Goal: Task Accomplishment & Management: Manage account settings

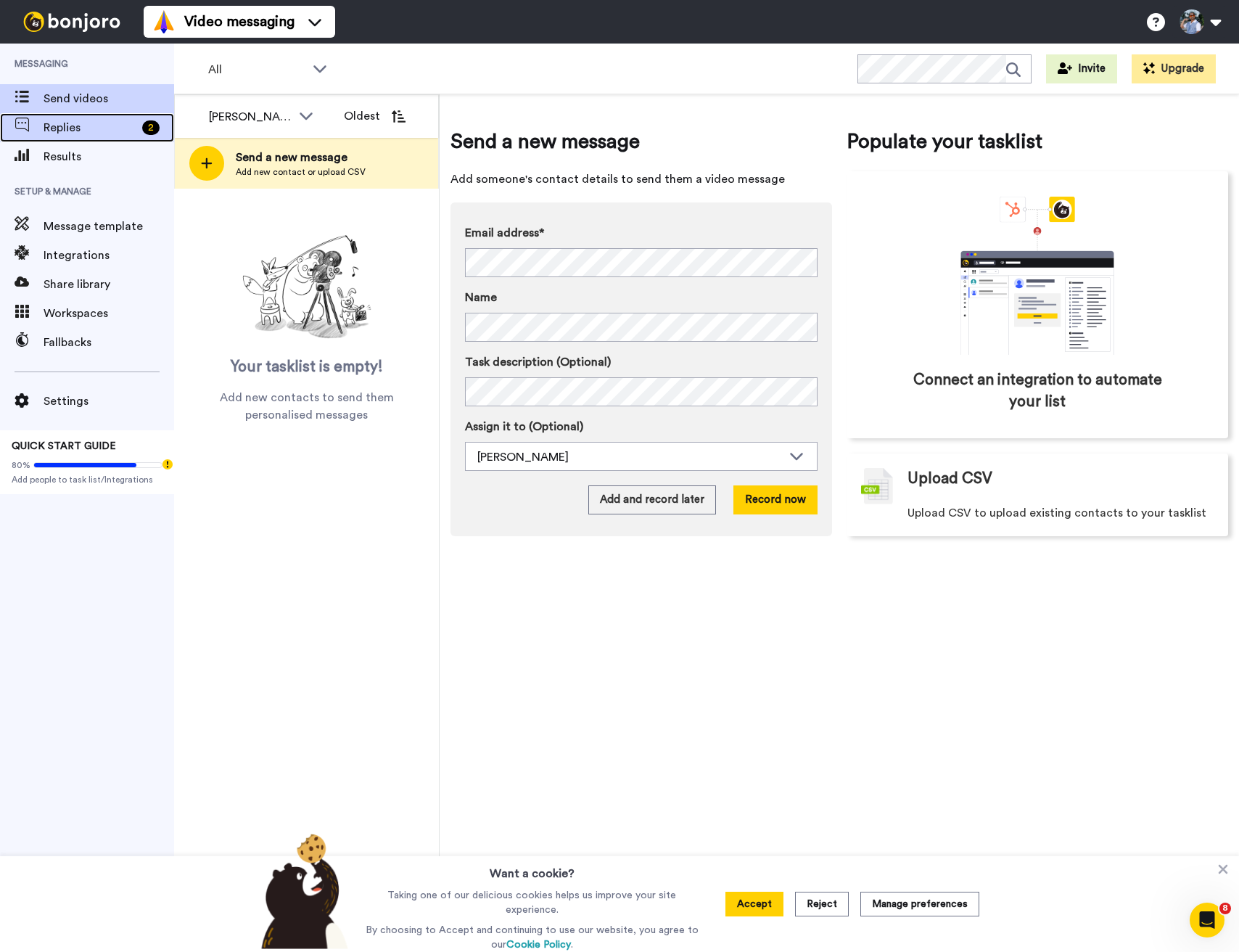
click at [65, 127] on span "Replies" at bounding box center [89, 127] width 93 height 17
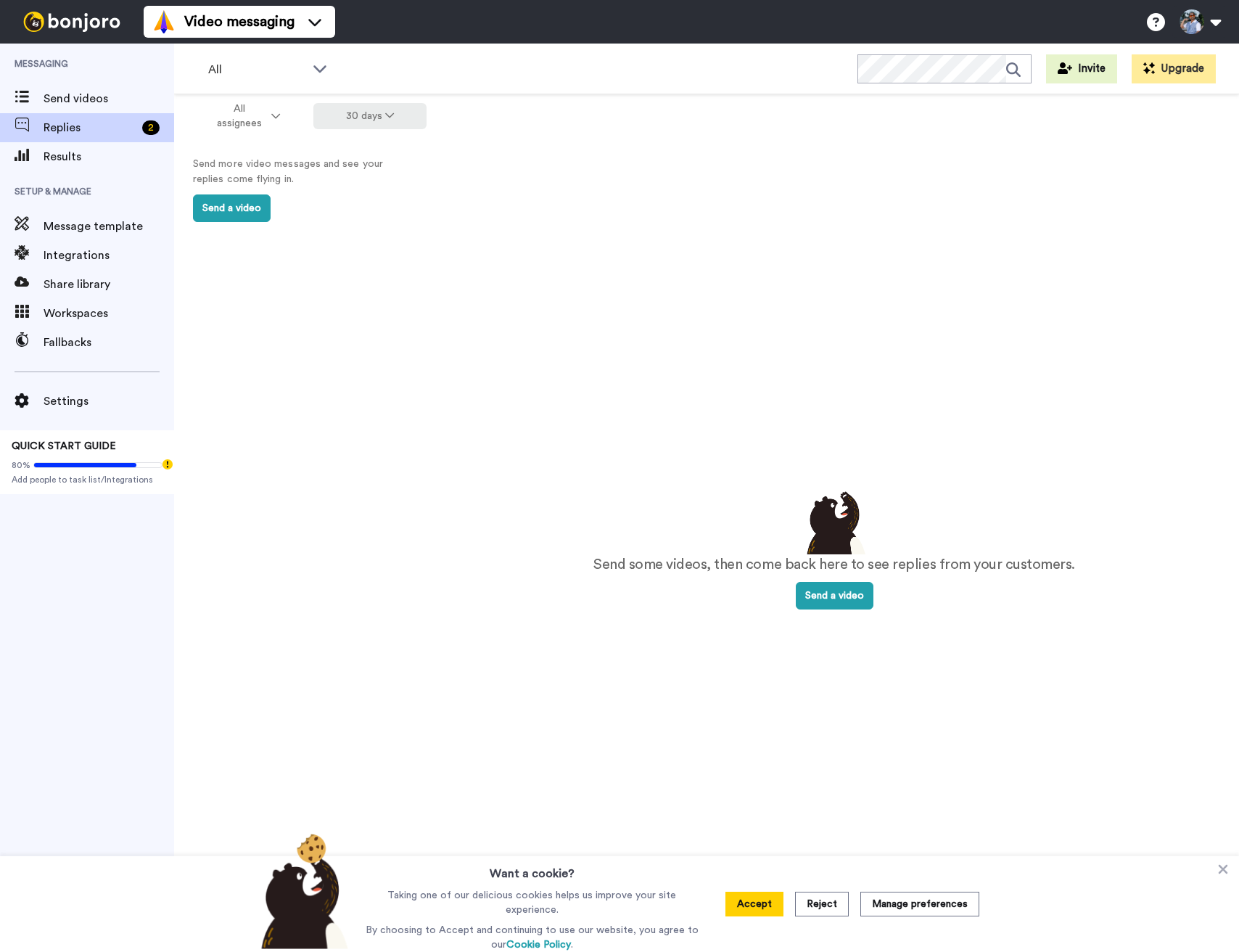
click at [334, 116] on button "30 days" at bounding box center [370, 116] width 114 height 26
click at [372, 327] on li "All time" at bounding box center [372, 329] width 101 height 26
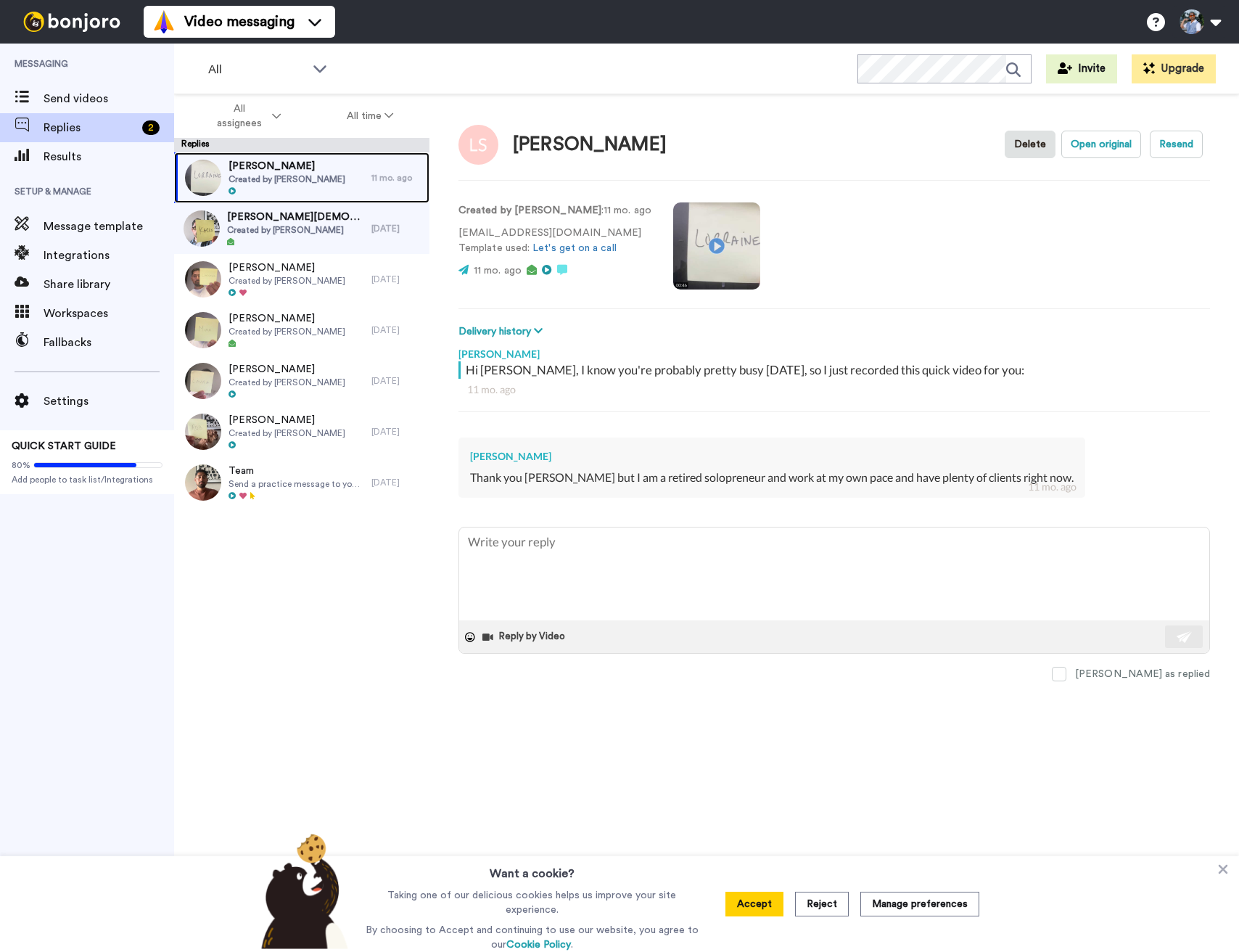
click at [335, 190] on div "Lorraine Shaw Created by Daniel Cueva" at bounding box center [273, 177] width 197 height 51
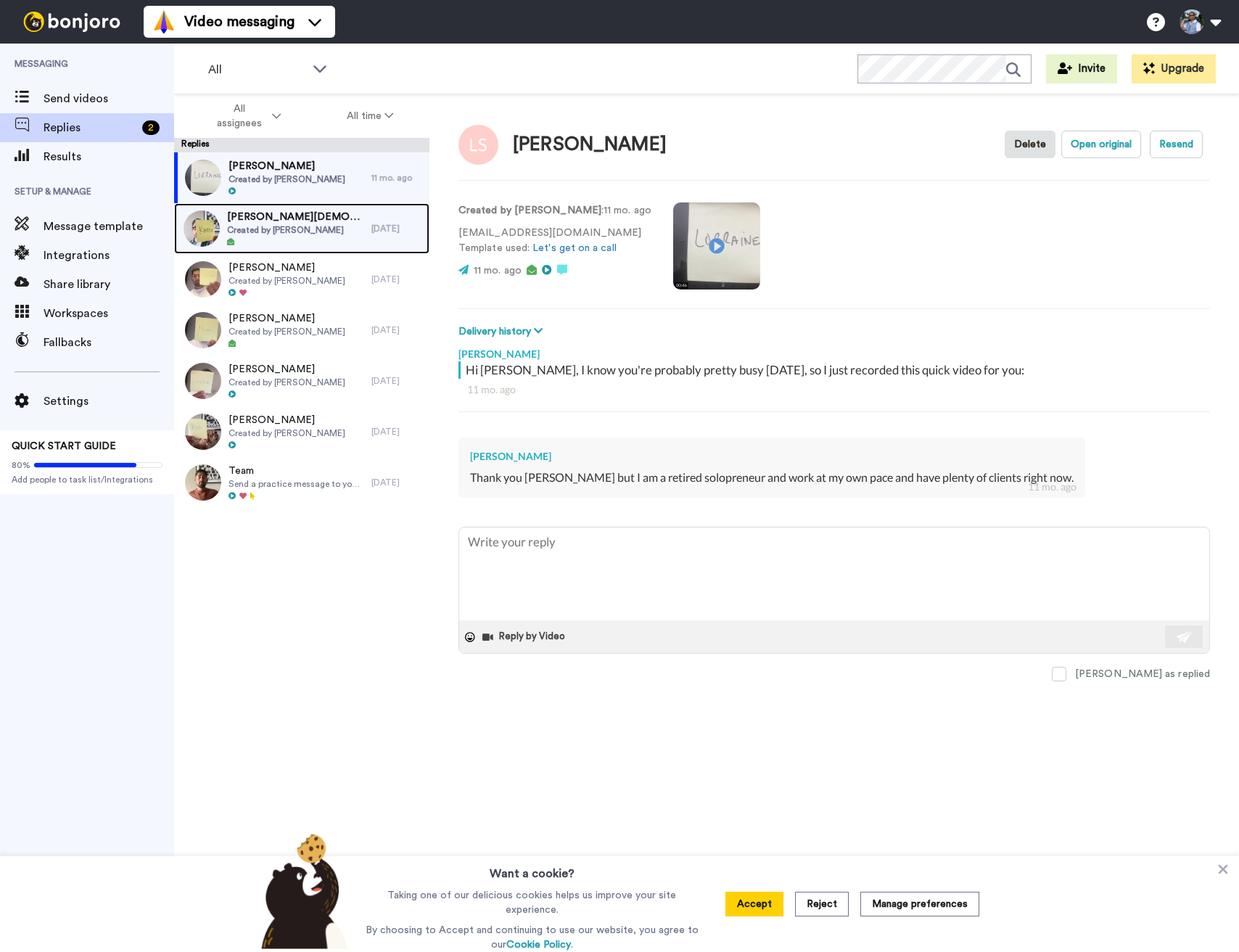
click at [343, 223] on div "Karen Christians Created by Daniel Cueva" at bounding box center [273, 228] width 197 height 51
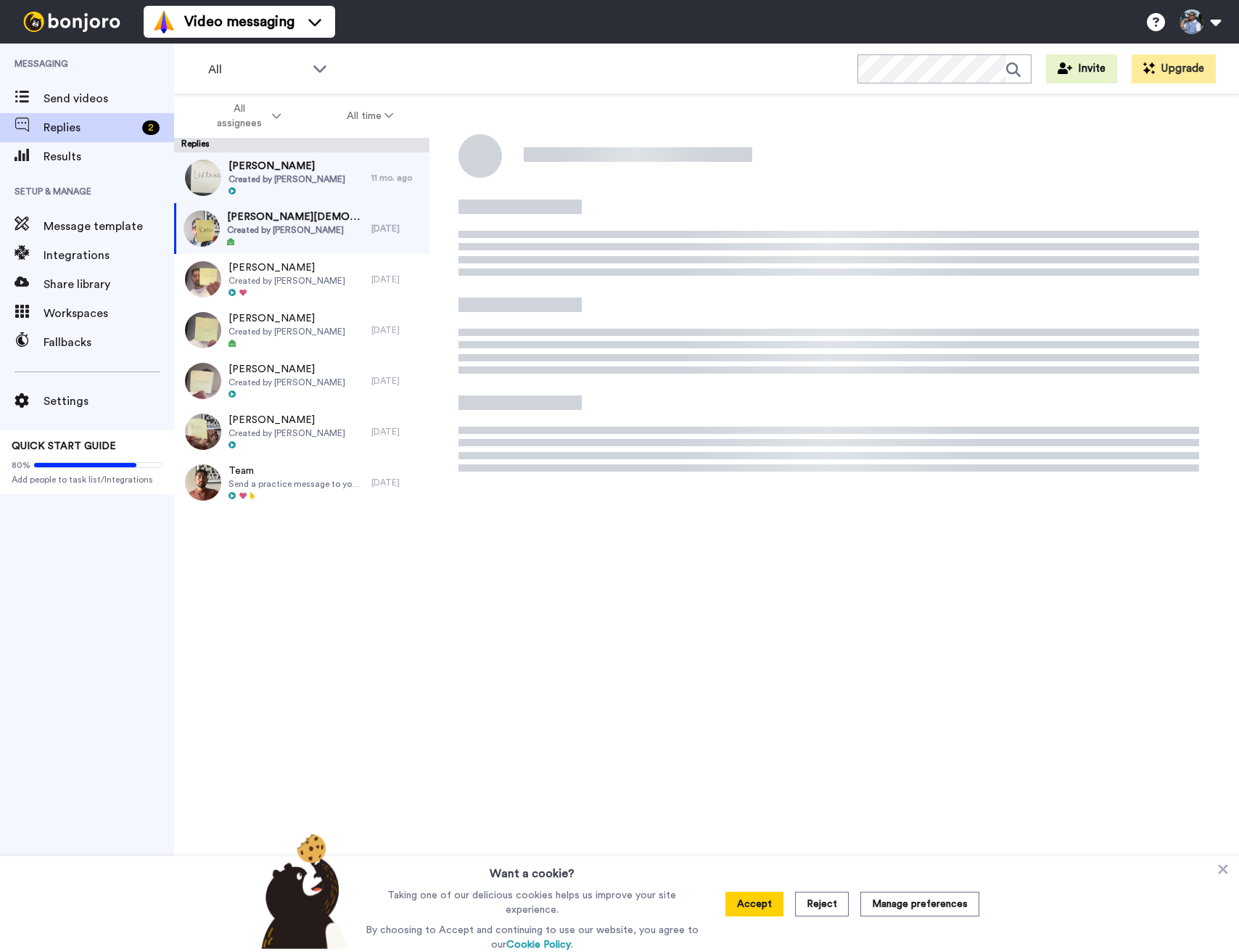
type textarea "x"
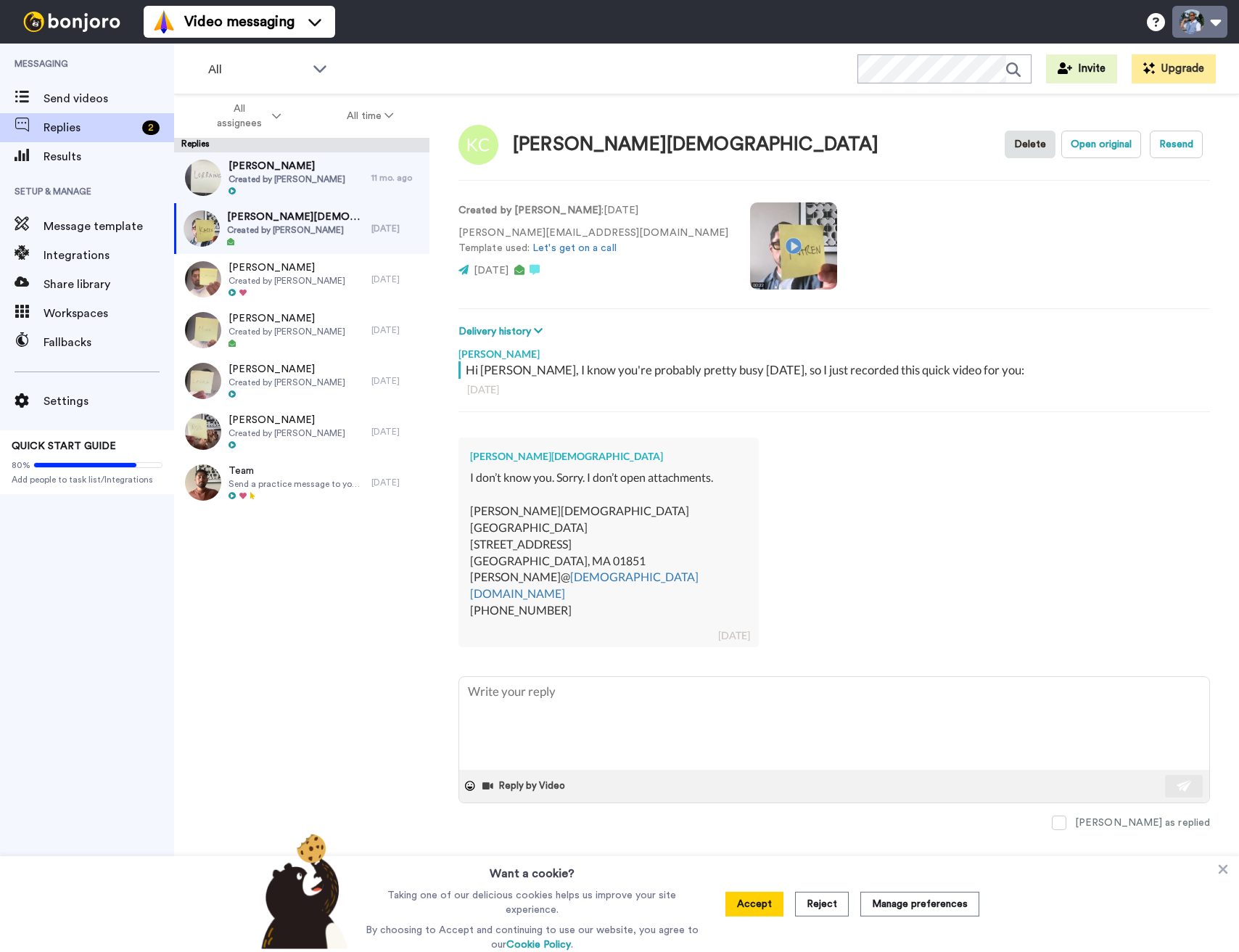
click at [1207, 34] on button at bounding box center [1200, 21] width 56 height 32
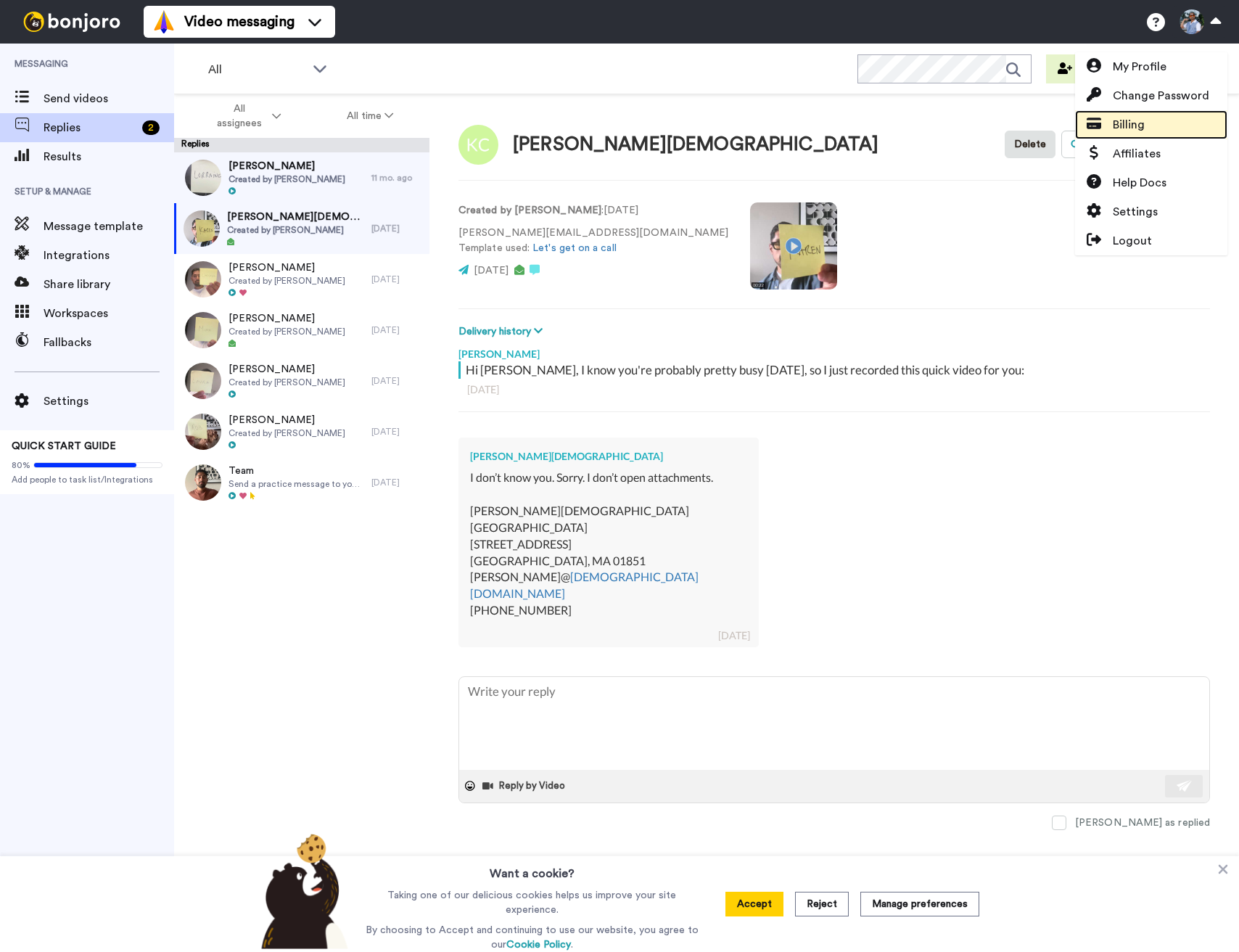
click at [1162, 125] on link "Billing" at bounding box center [1151, 125] width 152 height 29
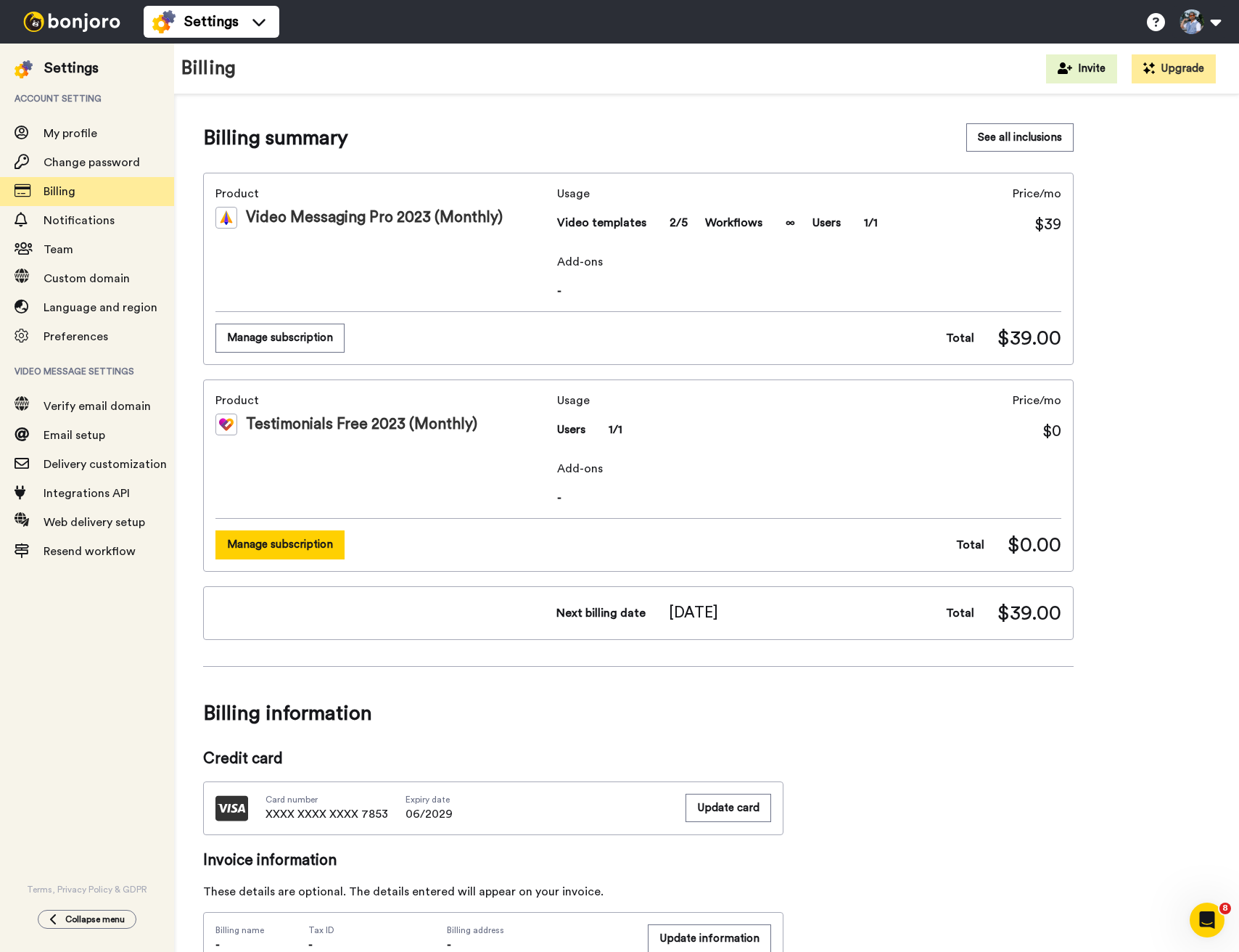
click at [298, 546] on button "Manage subscription" at bounding box center [280, 545] width 129 height 29
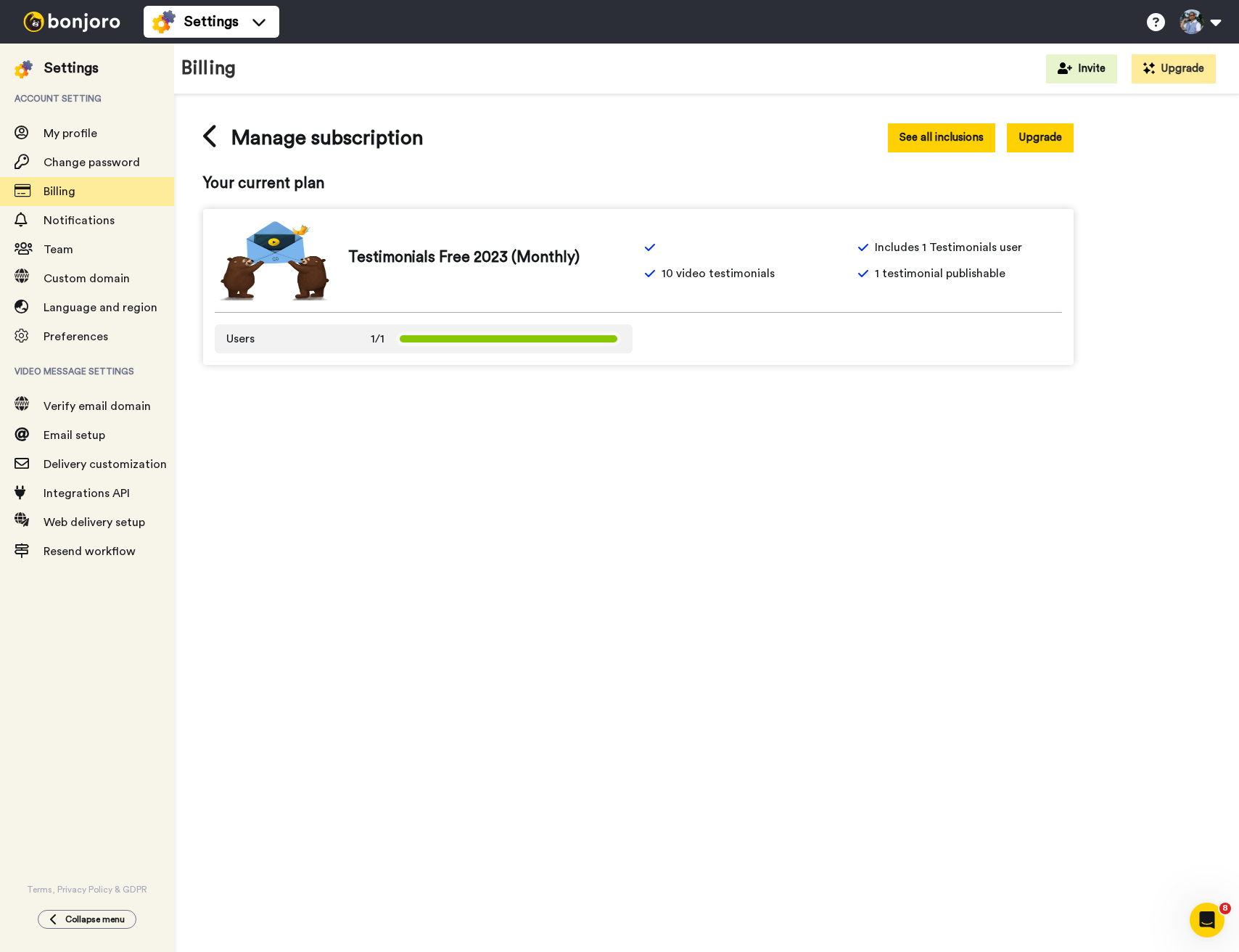
click at [968, 146] on button "See all inclusions" at bounding box center [941, 138] width 107 height 29
click at [235, 143] on span "Manage subscription" at bounding box center [327, 138] width 193 height 29
click at [200, 135] on div "Manage subscription See all inclusions Upgrade Your current plan Testimonials F…" at bounding box center [707, 243] width 1065 height 300
click at [214, 139] on icon at bounding box center [211, 136] width 16 height 26
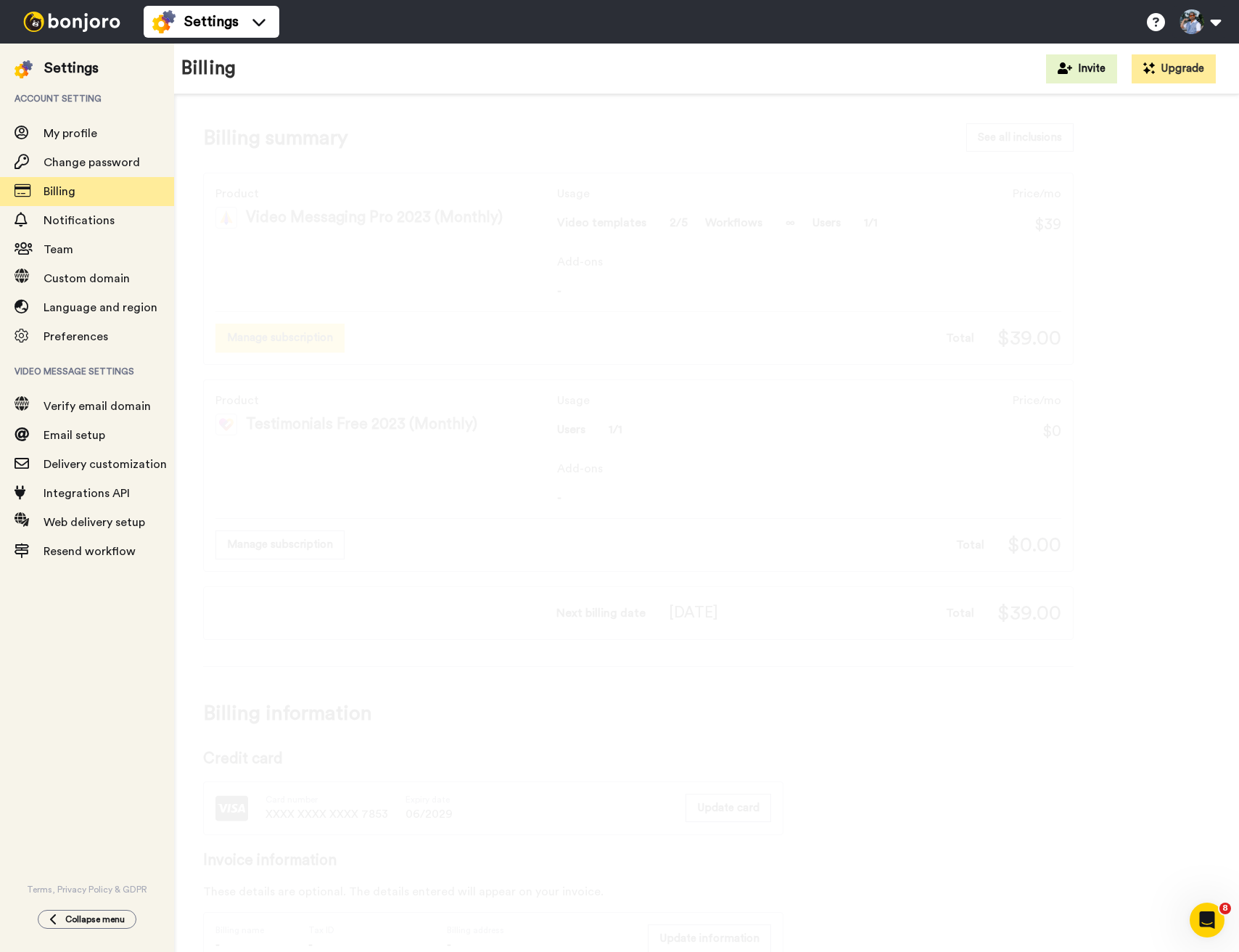
click at [315, 336] on button "Manage subscription" at bounding box center [280, 338] width 129 height 29
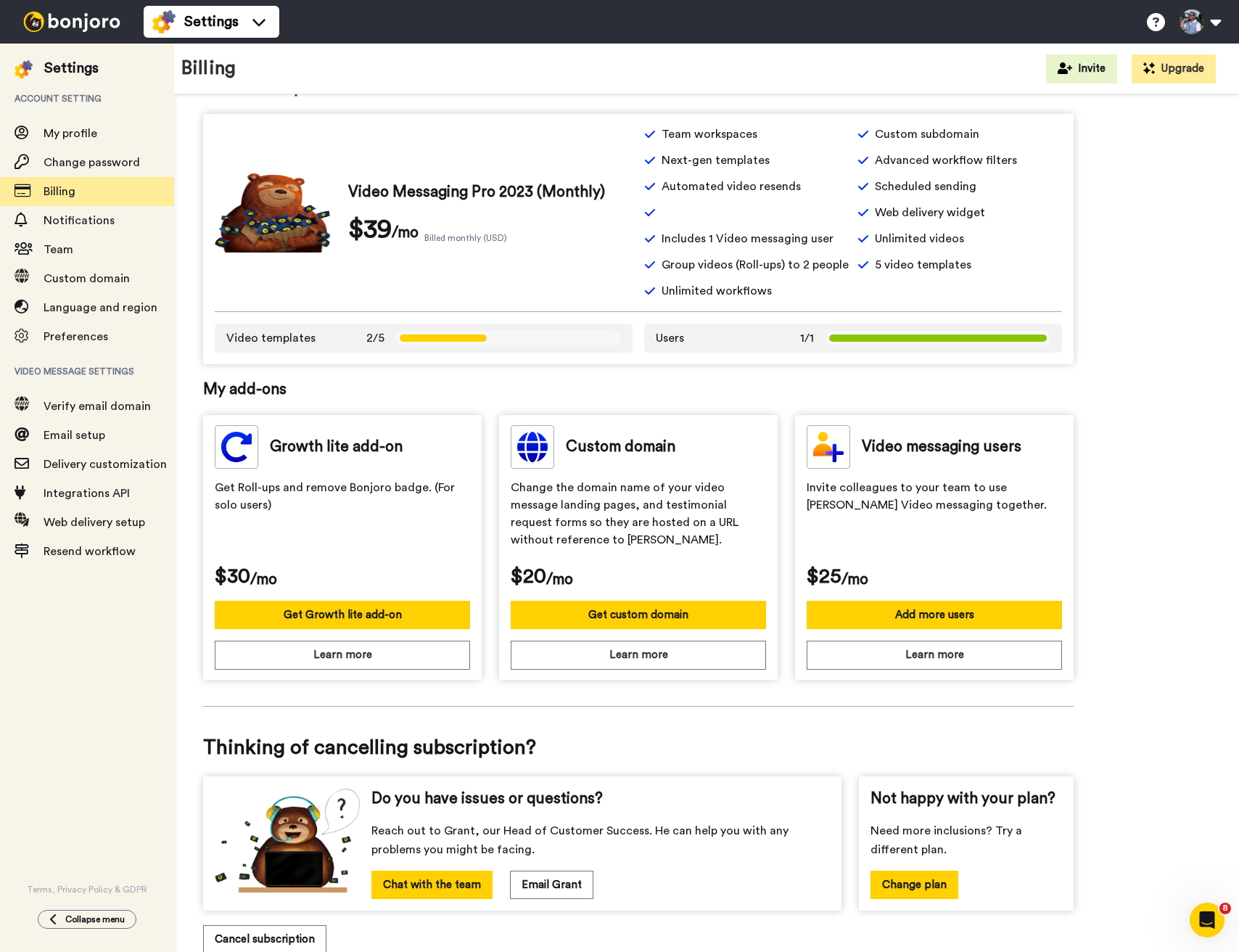
scroll to position [139, 0]
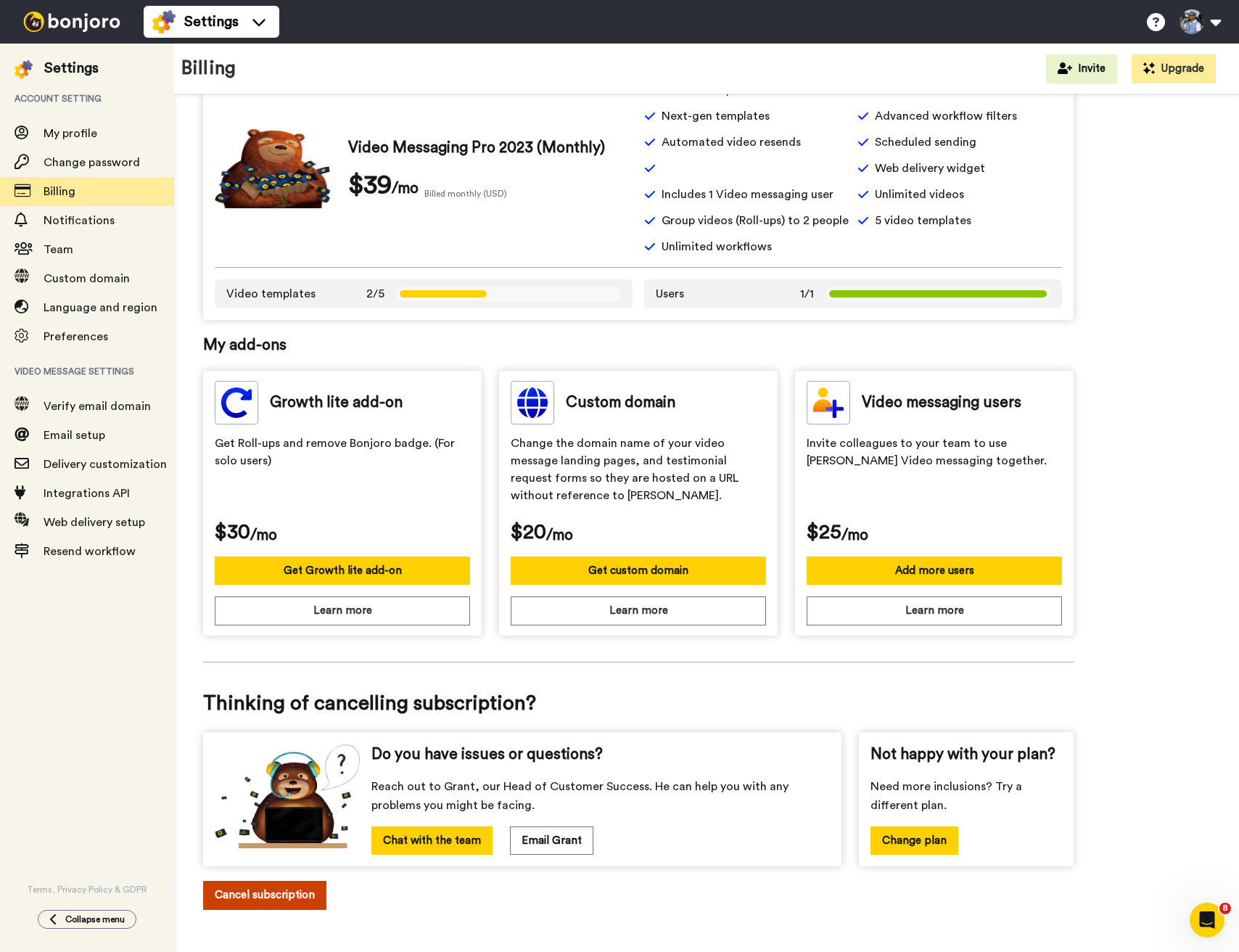
click at [298, 895] on button "Cancel subscription" at bounding box center [264, 895] width 124 height 29
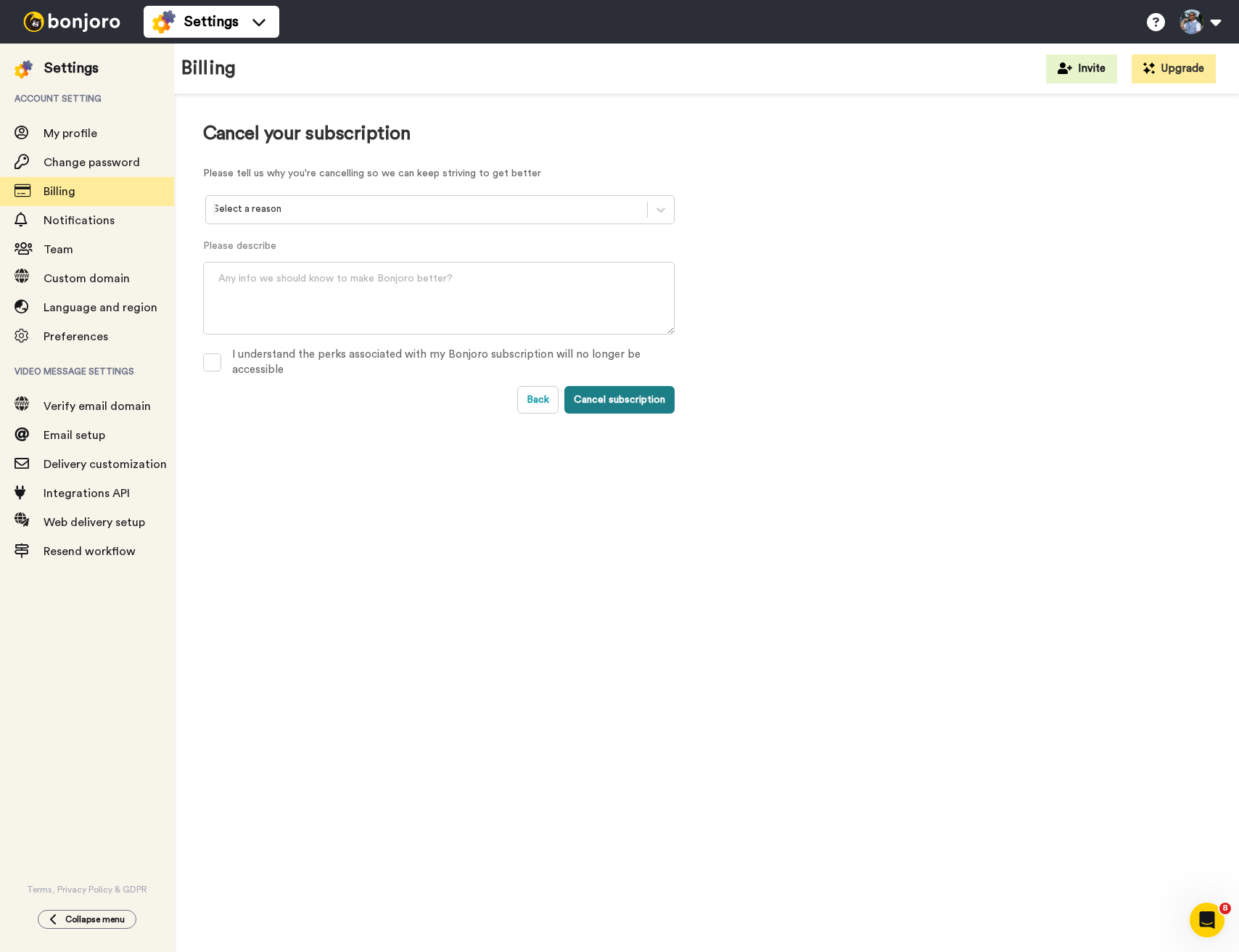
click at [609, 390] on button "Cancel subscription" at bounding box center [619, 399] width 110 height 28
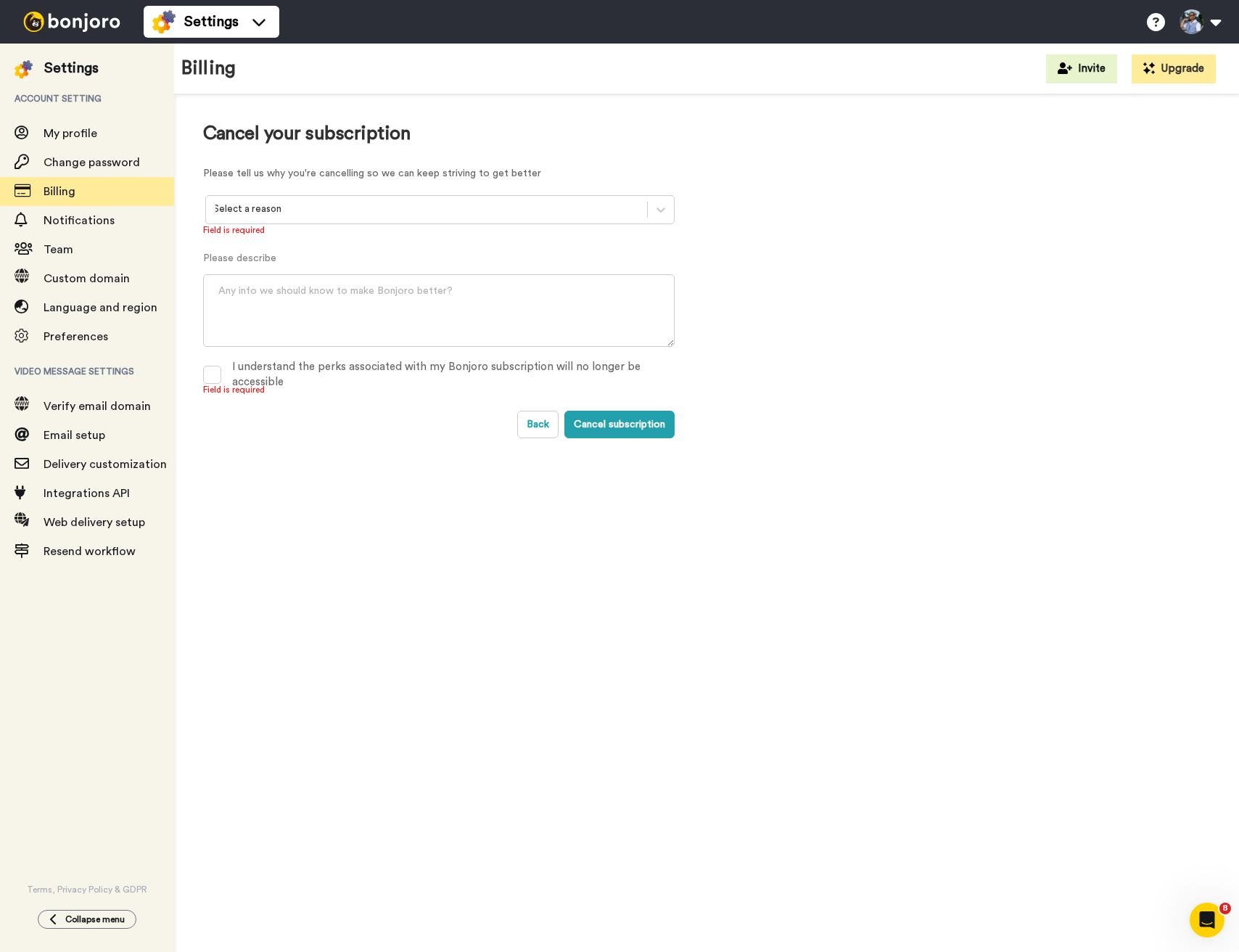
click at [476, 188] on div "Cancel your subscription Please tell us why you're cancelling so we can keep st…" at bounding box center [439, 281] width 471 height 315
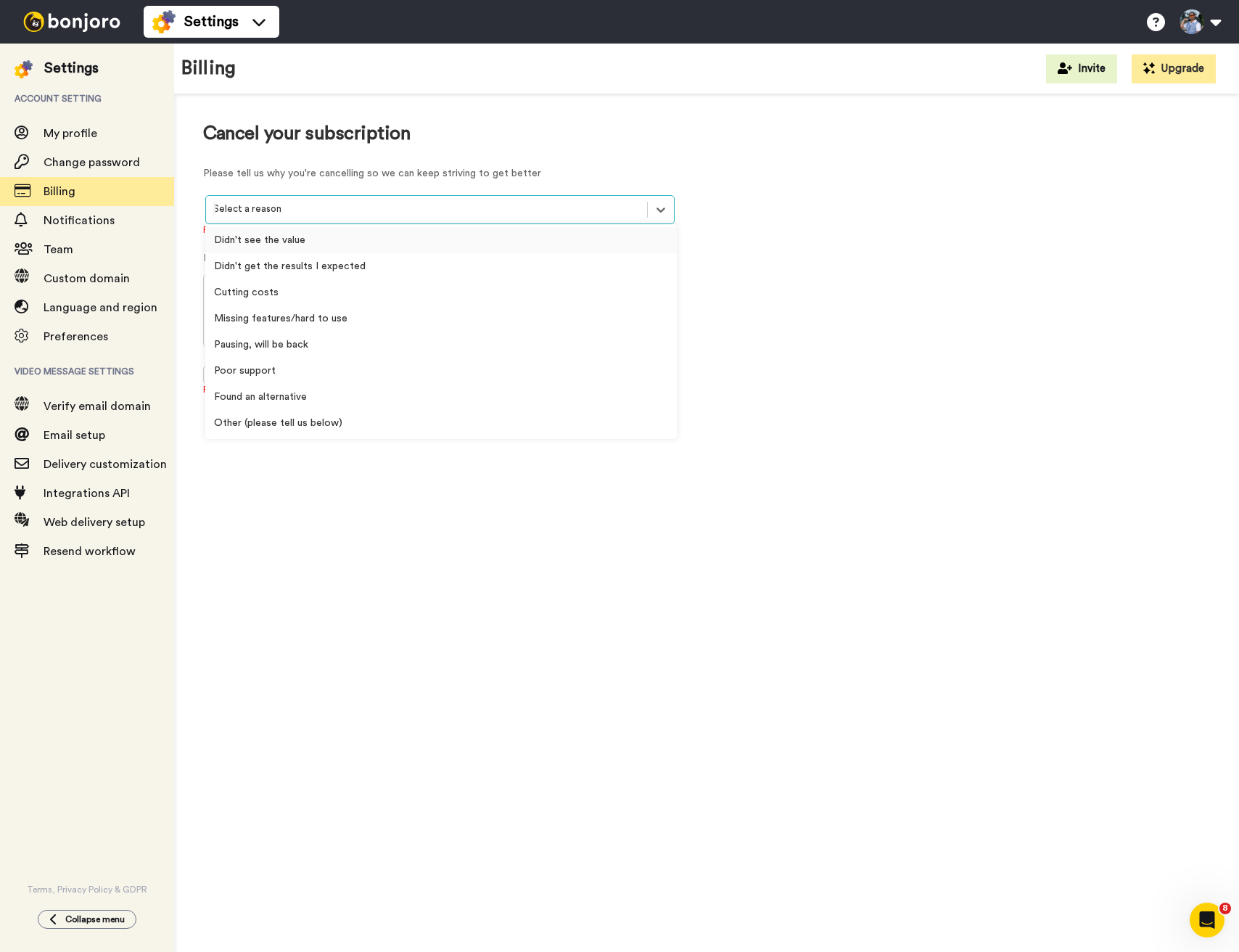
click at [475, 199] on div "Select a reason" at bounding box center [426, 209] width 441 height 22
click at [450, 285] on div "Cutting costs" at bounding box center [440, 292] width 471 height 26
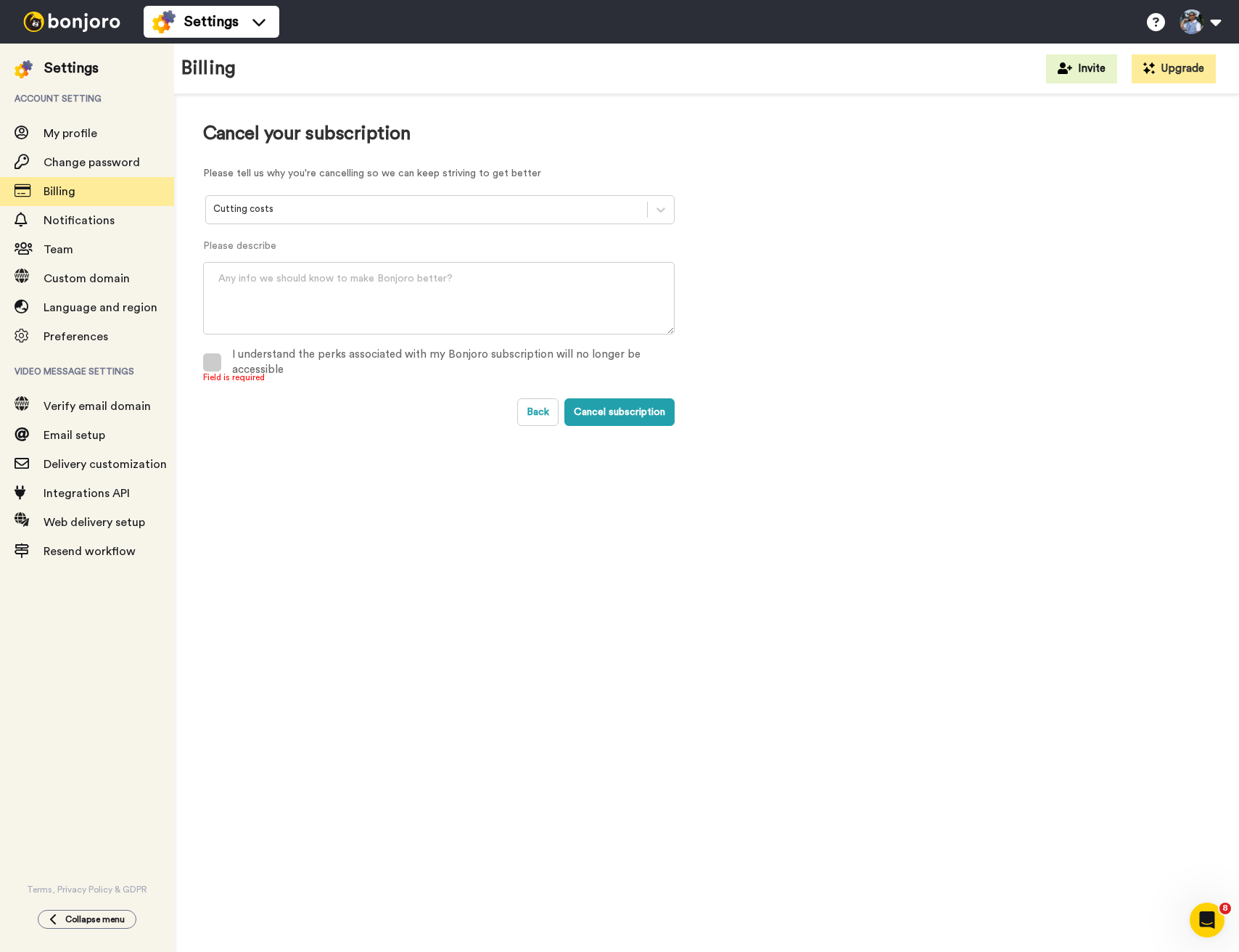
click at [456, 363] on div "I understand the perks associated with my Bonjoro subscription will no longer b…" at bounding box center [453, 362] width 442 height 32
click at [456, 361] on div "I understand the perks associated with my Bonjoro subscription will no longer b…" at bounding box center [453, 362] width 442 height 32
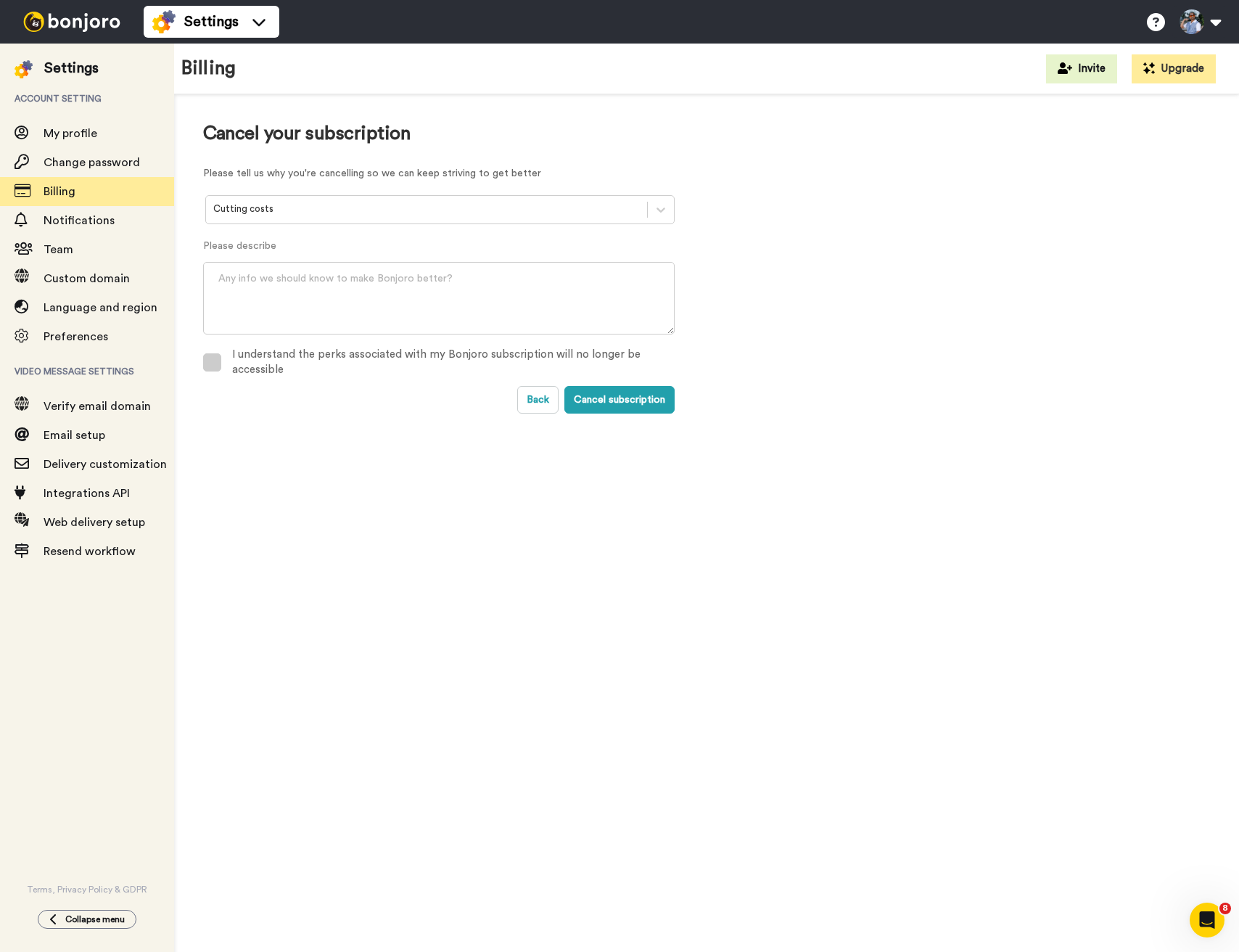
copy div "Bonjoro"
click at [411, 302] on textarea at bounding box center [439, 298] width 471 height 73
paste textarea "I understand the perks associated with my Bonjoro subscription will no longer b…"
type textarea "I understand the perks associated with my Bonjoro subscription will no longer b…"
click at [634, 388] on button "Cancel subscription" at bounding box center [619, 399] width 110 height 28
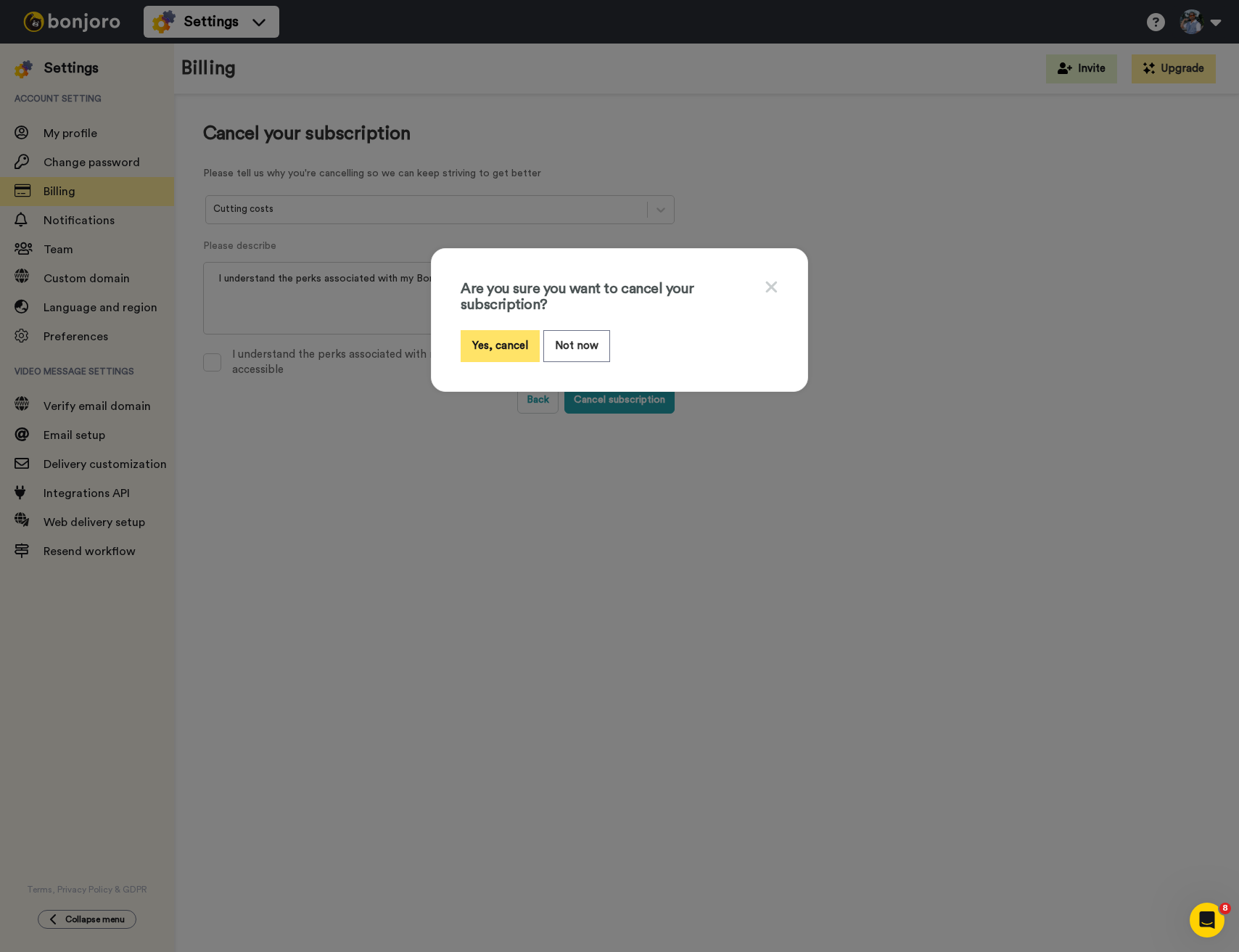
click at [514, 348] on button "Yes, cancel" at bounding box center [500, 346] width 79 height 32
